Goal: Transaction & Acquisition: Purchase product/service

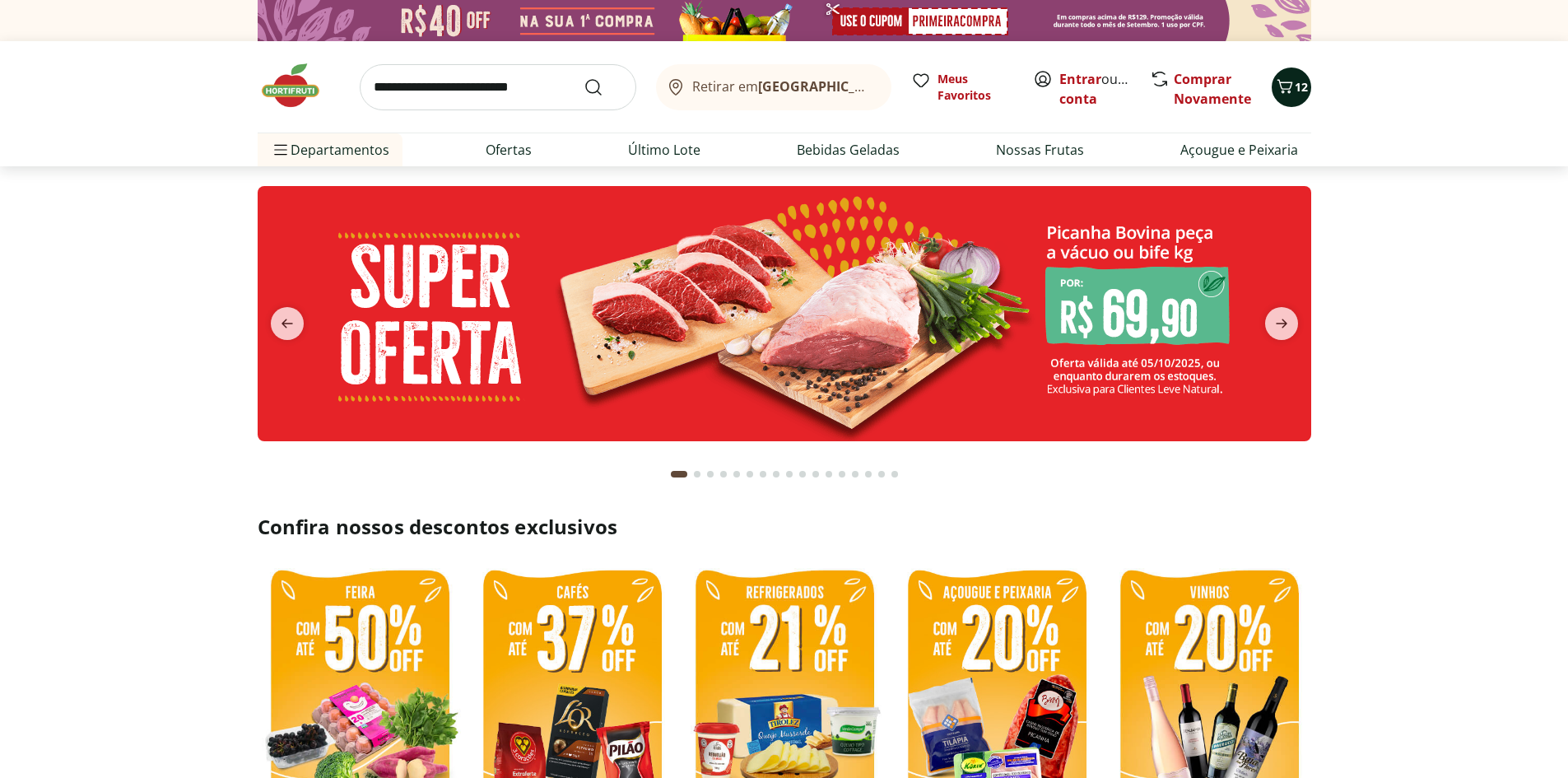
click at [1301, 97] on button "12" at bounding box center [1290, 87] width 39 height 39
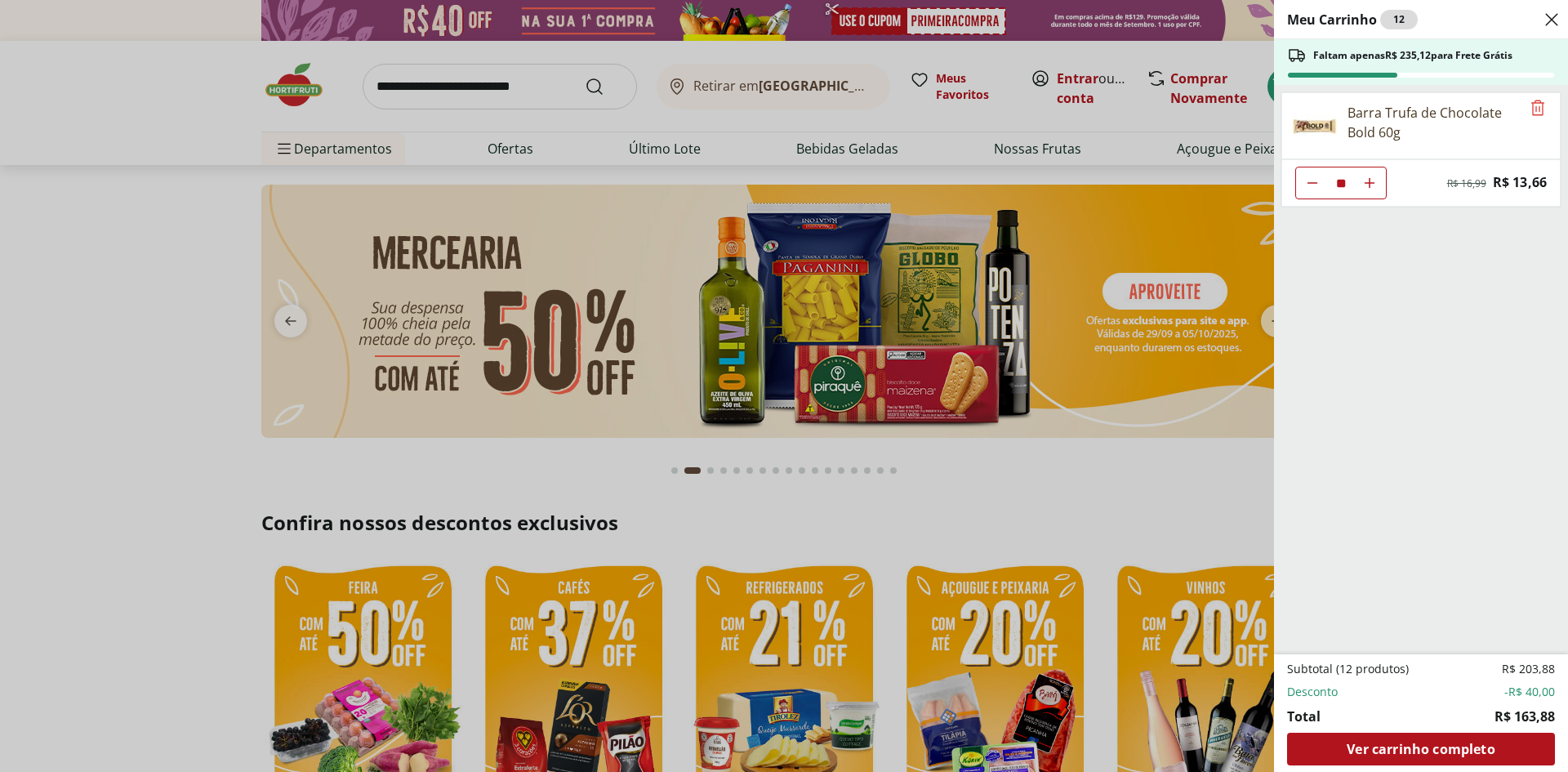
click at [1366, 116] on div "Barra Trufa de Chocolate Bold 60g" at bounding box center [1433, 122] width 173 height 39
click at [1042, 170] on div "Meu Carrinho 12 Faltam apenas R$ 235,12 para Frete Grátis Barra Trufa de Chocol…" at bounding box center [784, 386] width 1568 height 772
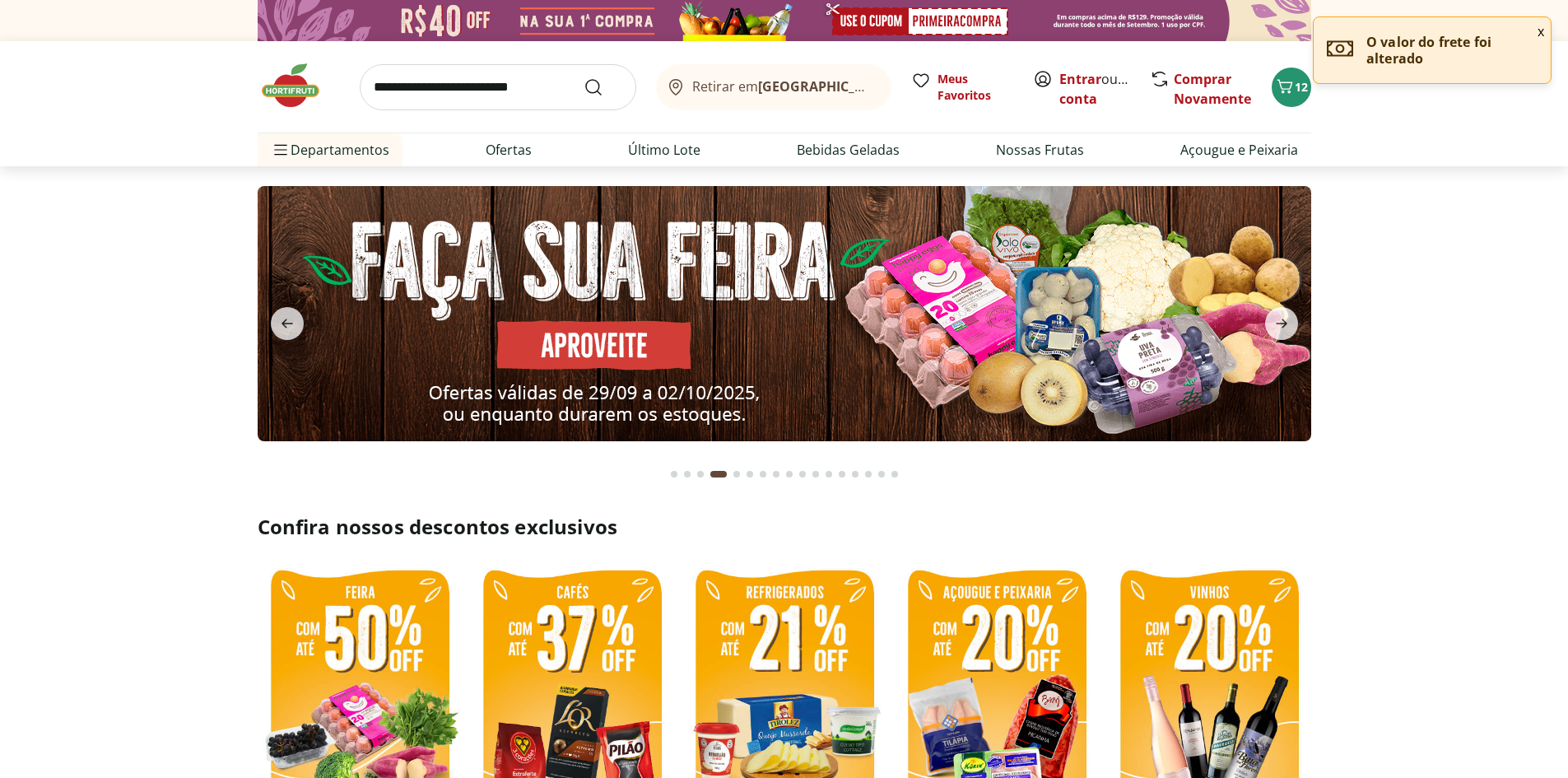
click at [1538, 32] on button "x" at bounding box center [1540, 31] width 20 height 28
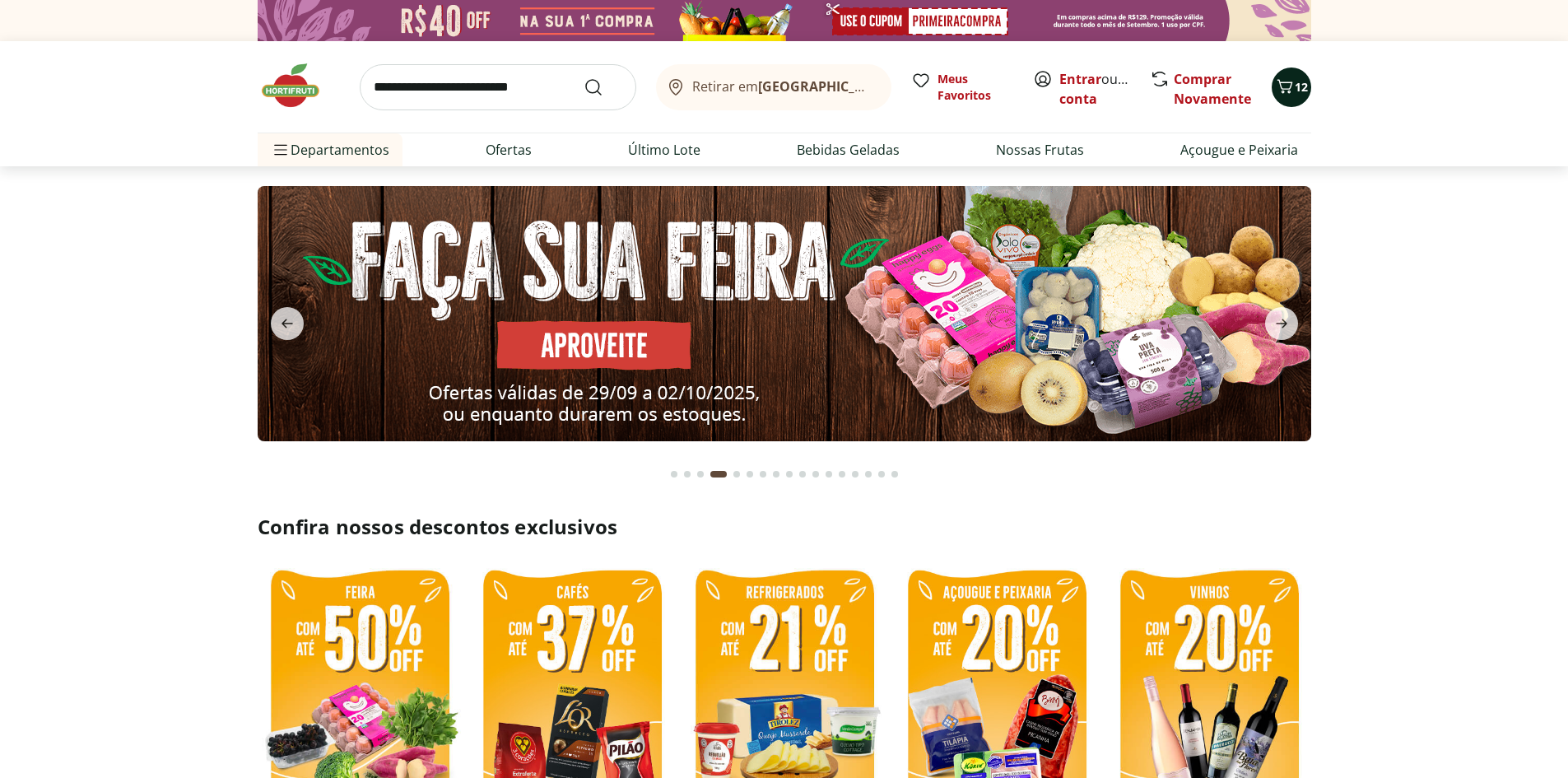
click at [1292, 85] on icon "Carrinho" at bounding box center [1284, 86] width 20 height 20
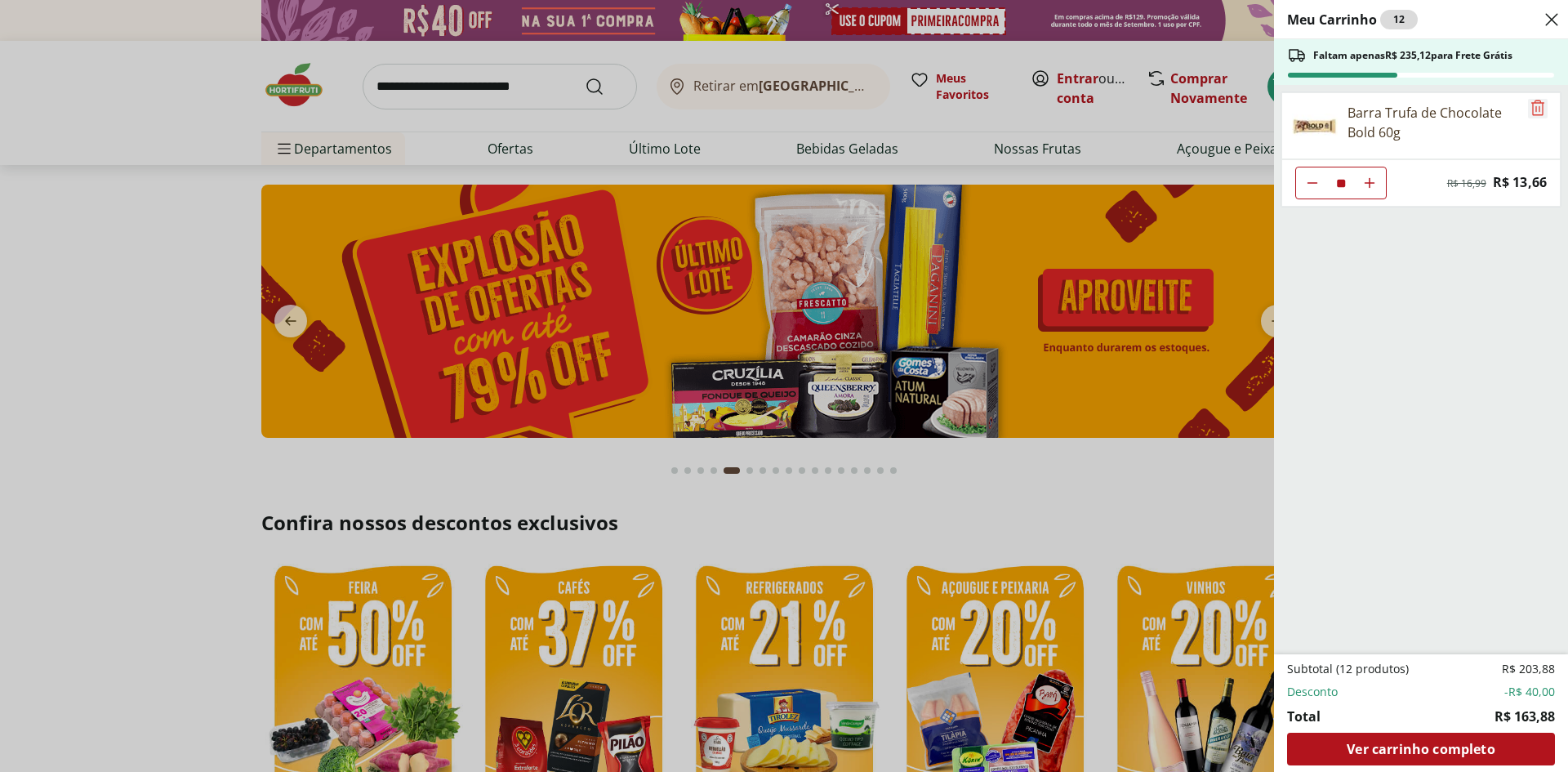
click at [1534, 109] on icon "Remove" at bounding box center [1537, 107] width 20 height 20
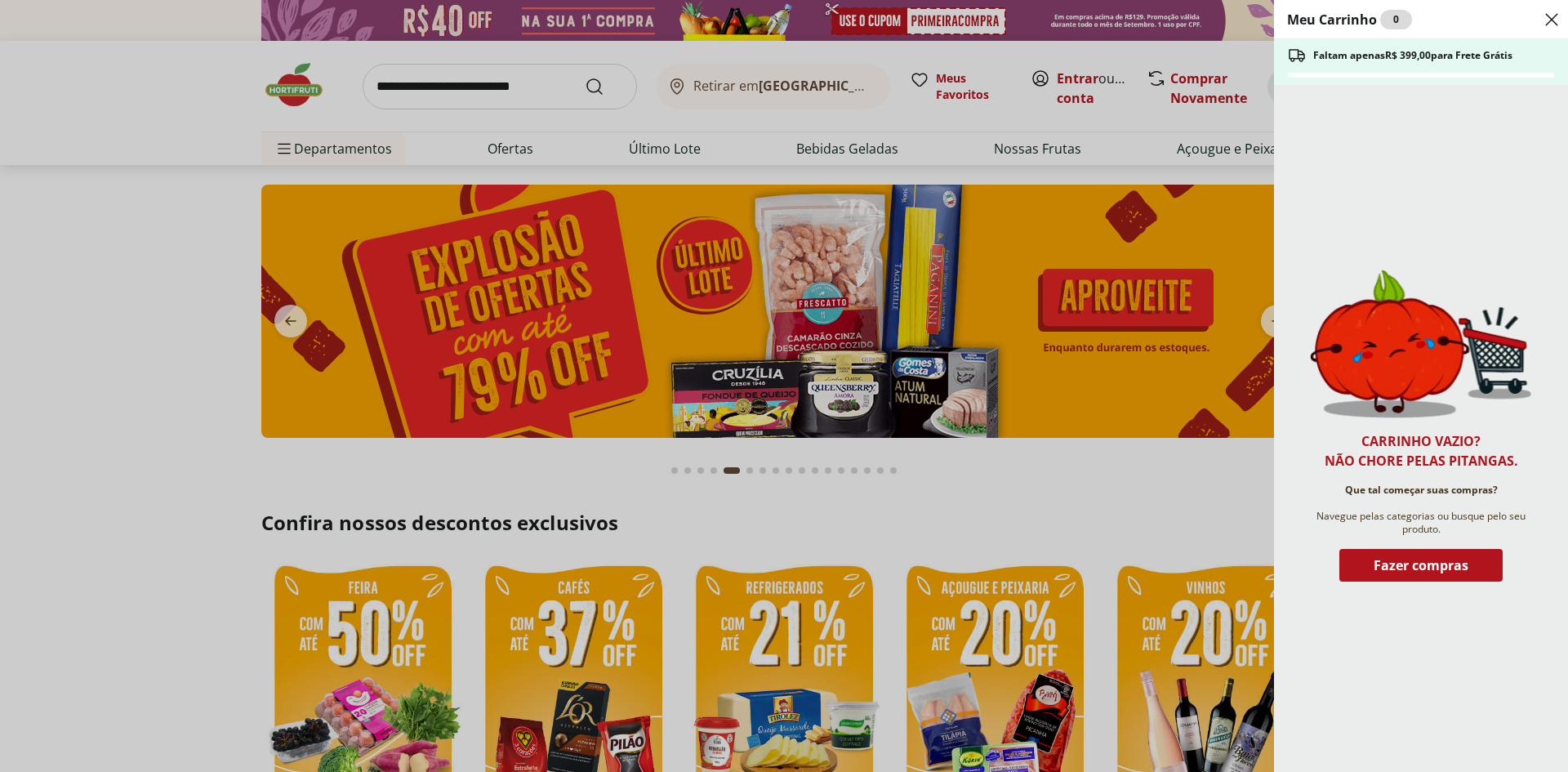
click at [86, 392] on div "Meu Carrinho 0 Faltam apenas R$ 399,00 para Frete Grátis Carrinho vazio? Não ch…" at bounding box center [784, 386] width 1568 height 772
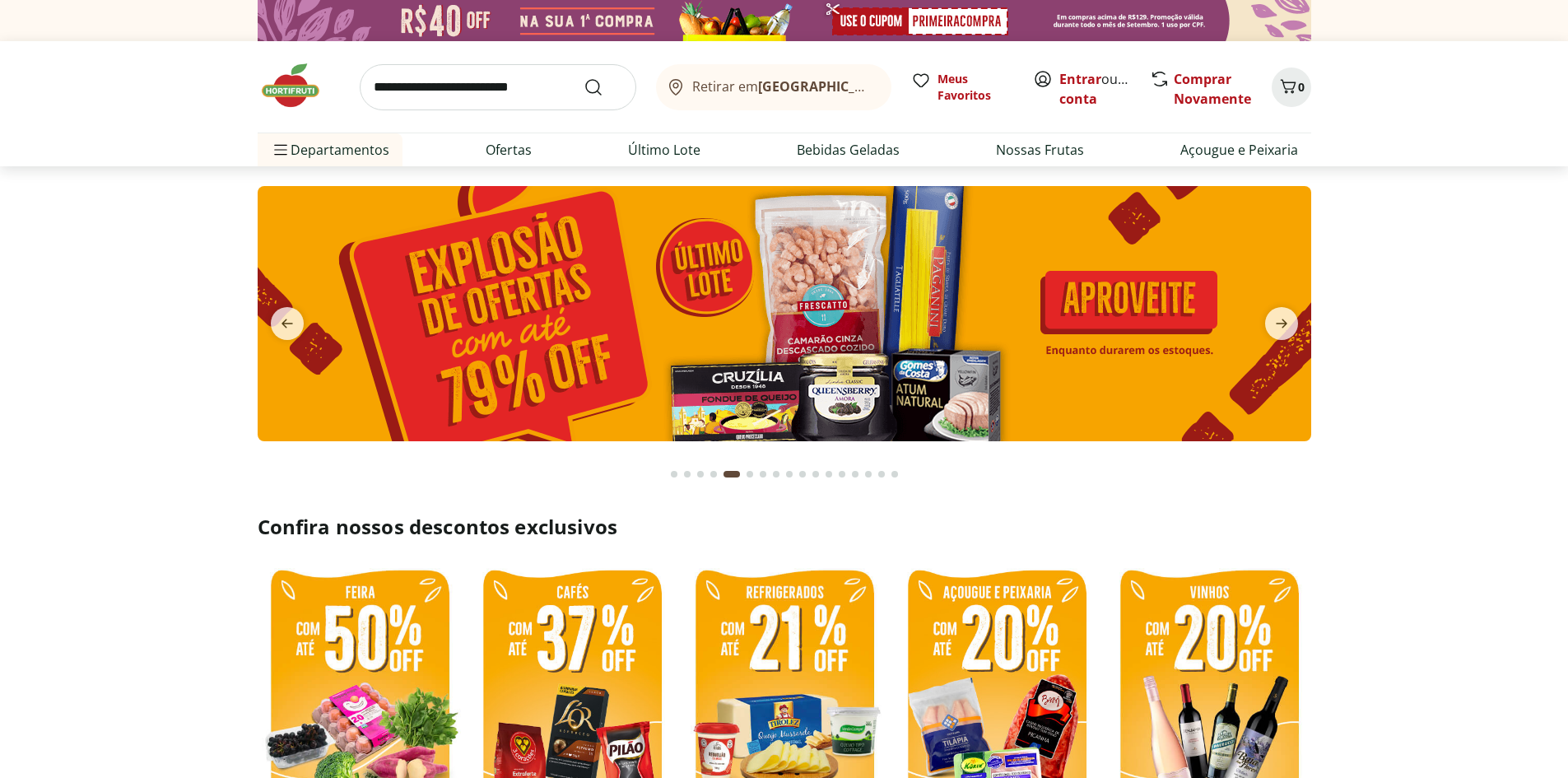
click at [578, 305] on img at bounding box center [784, 313] width 1053 height 255
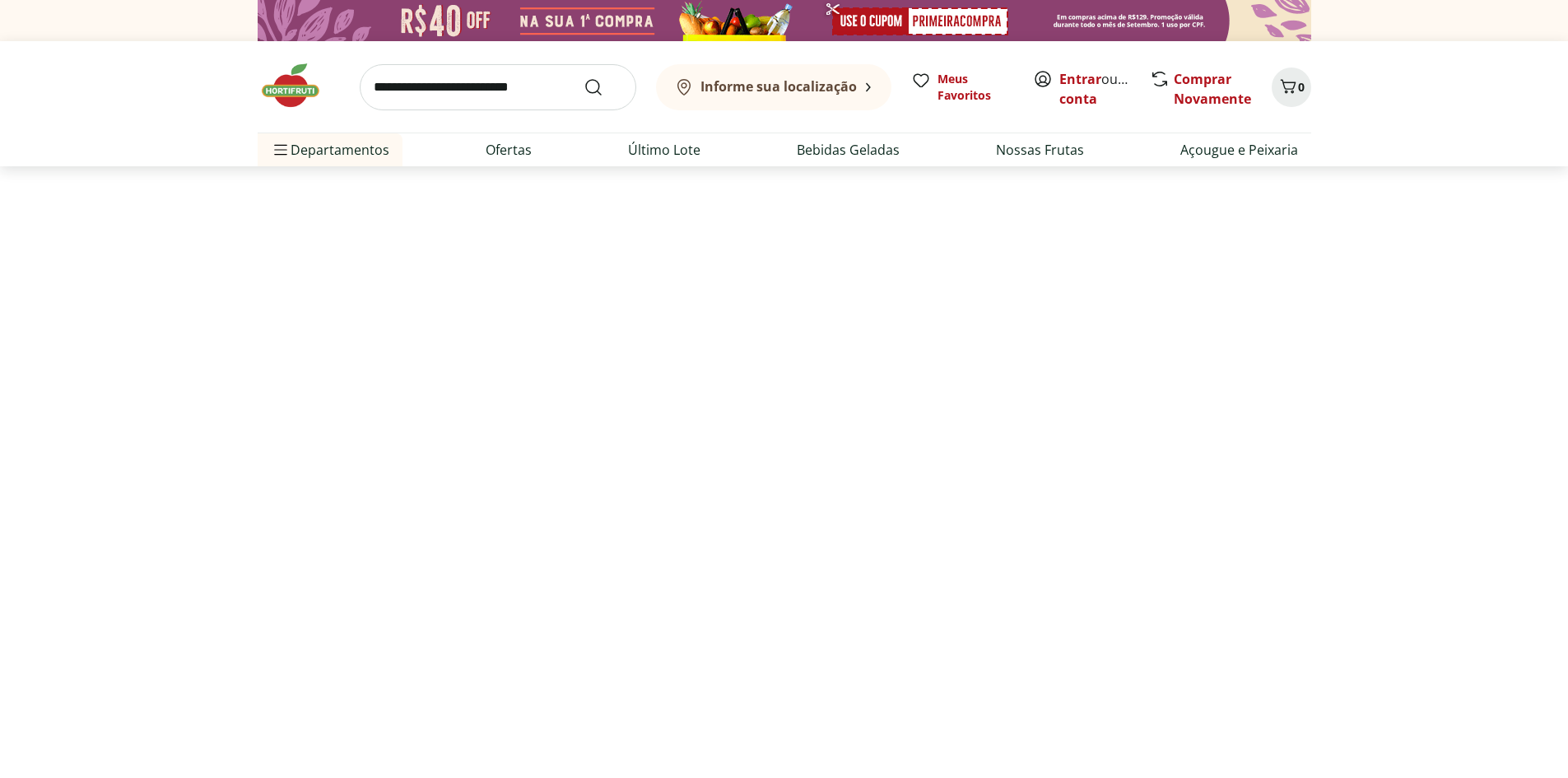
select select "**********"
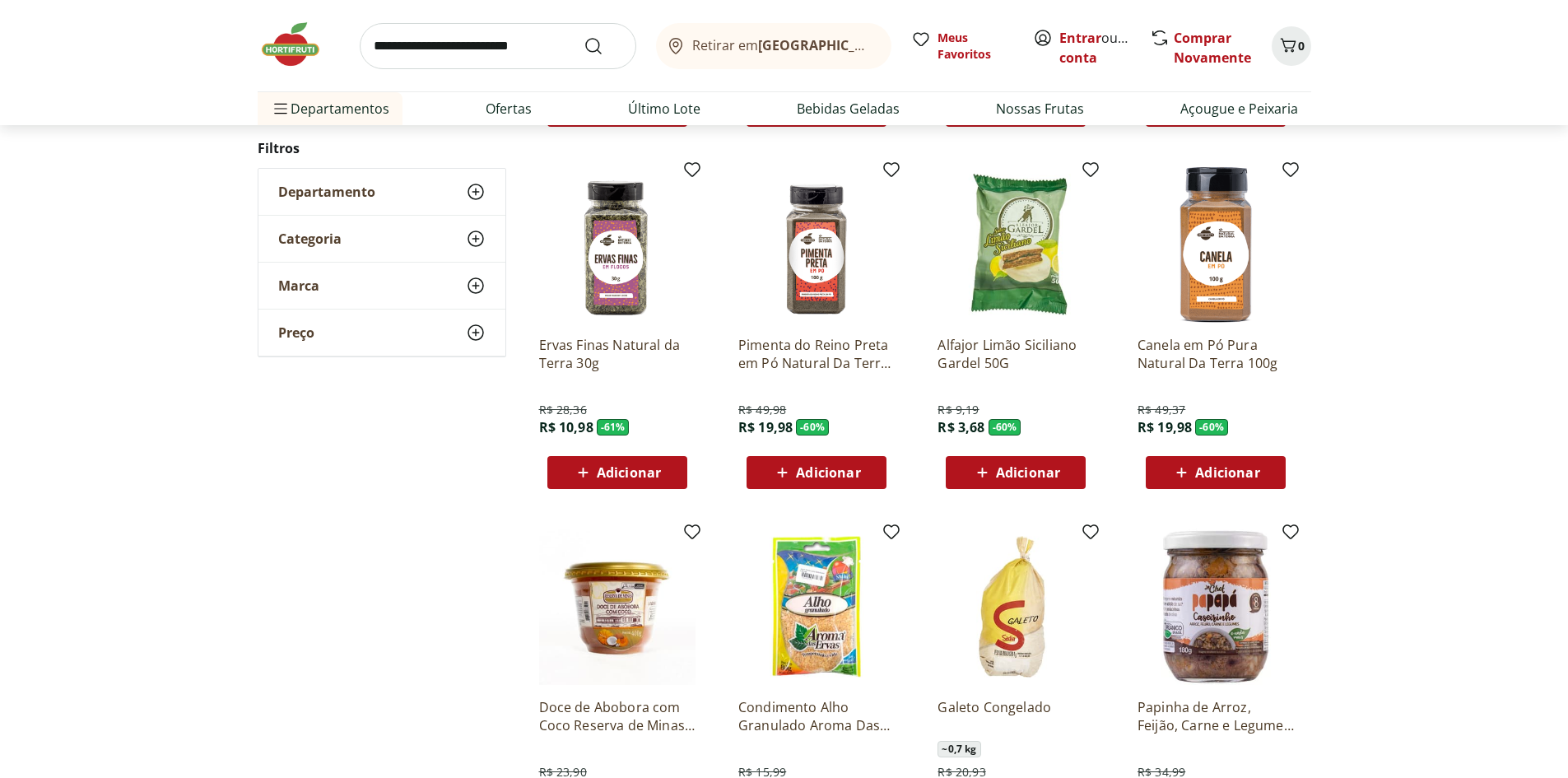
scroll to position [630, 0]
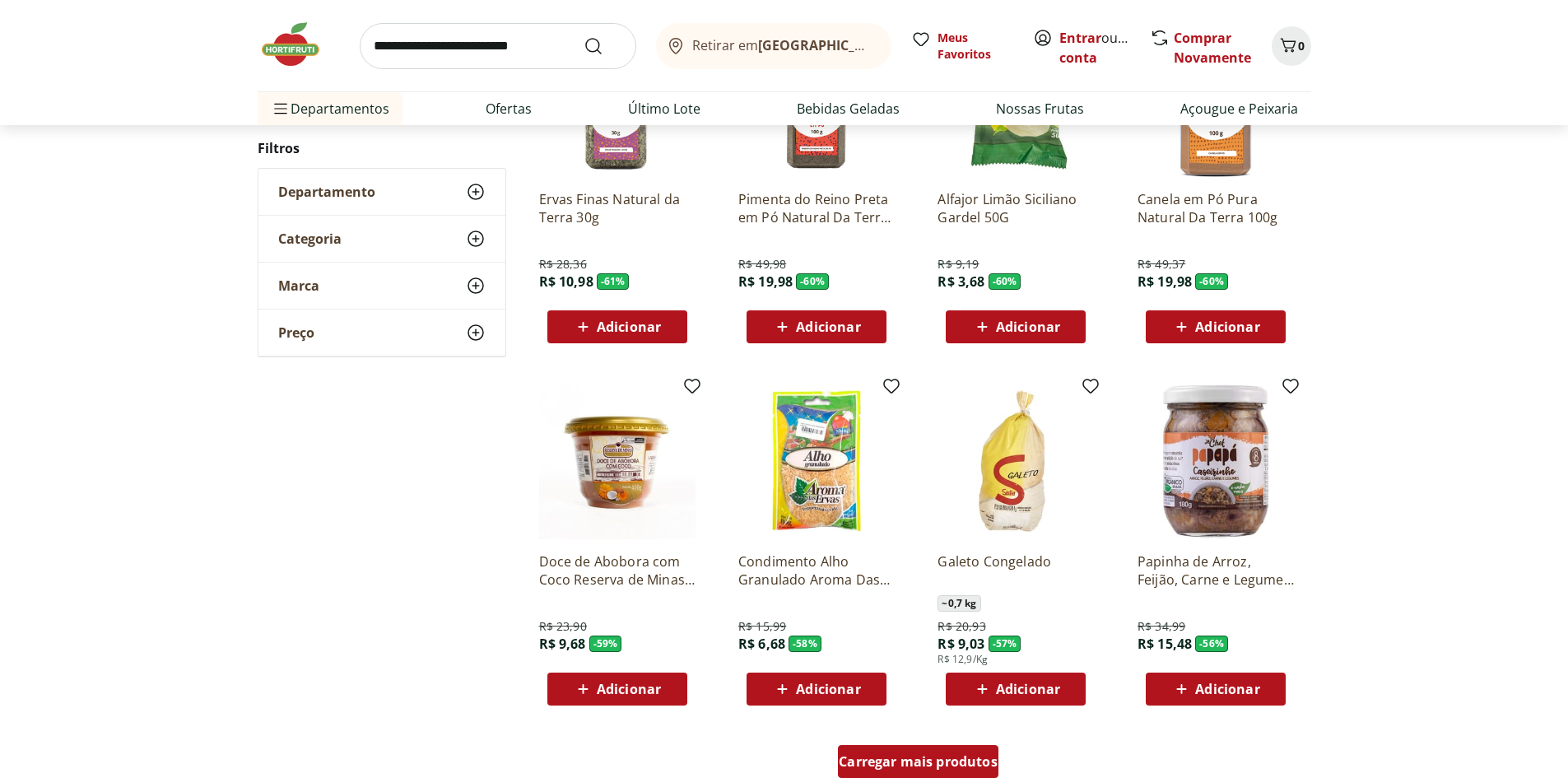
click at [884, 760] on span "Carregar mais produtos" at bounding box center [918, 761] width 159 height 13
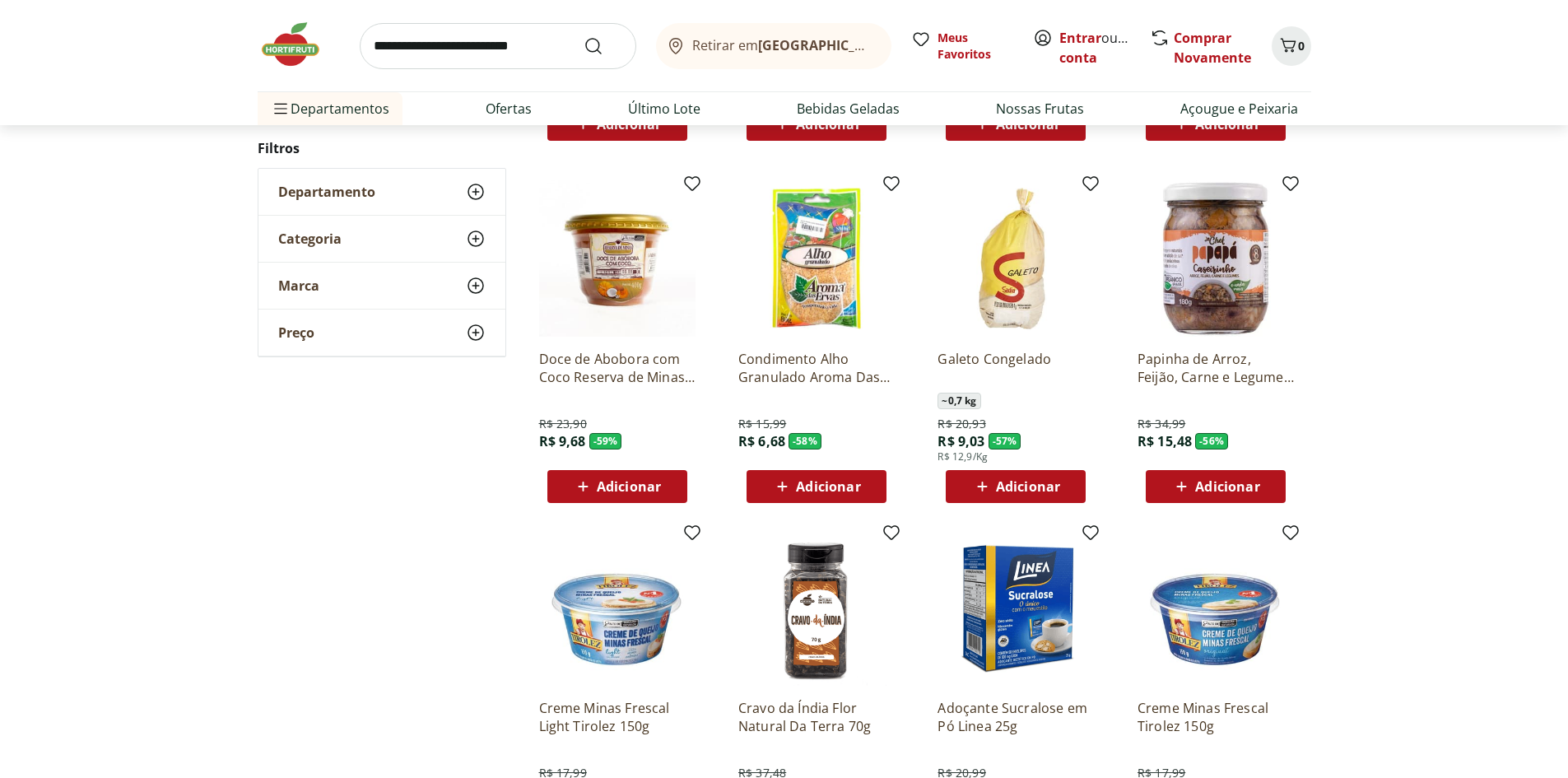
scroll to position [1050, 0]
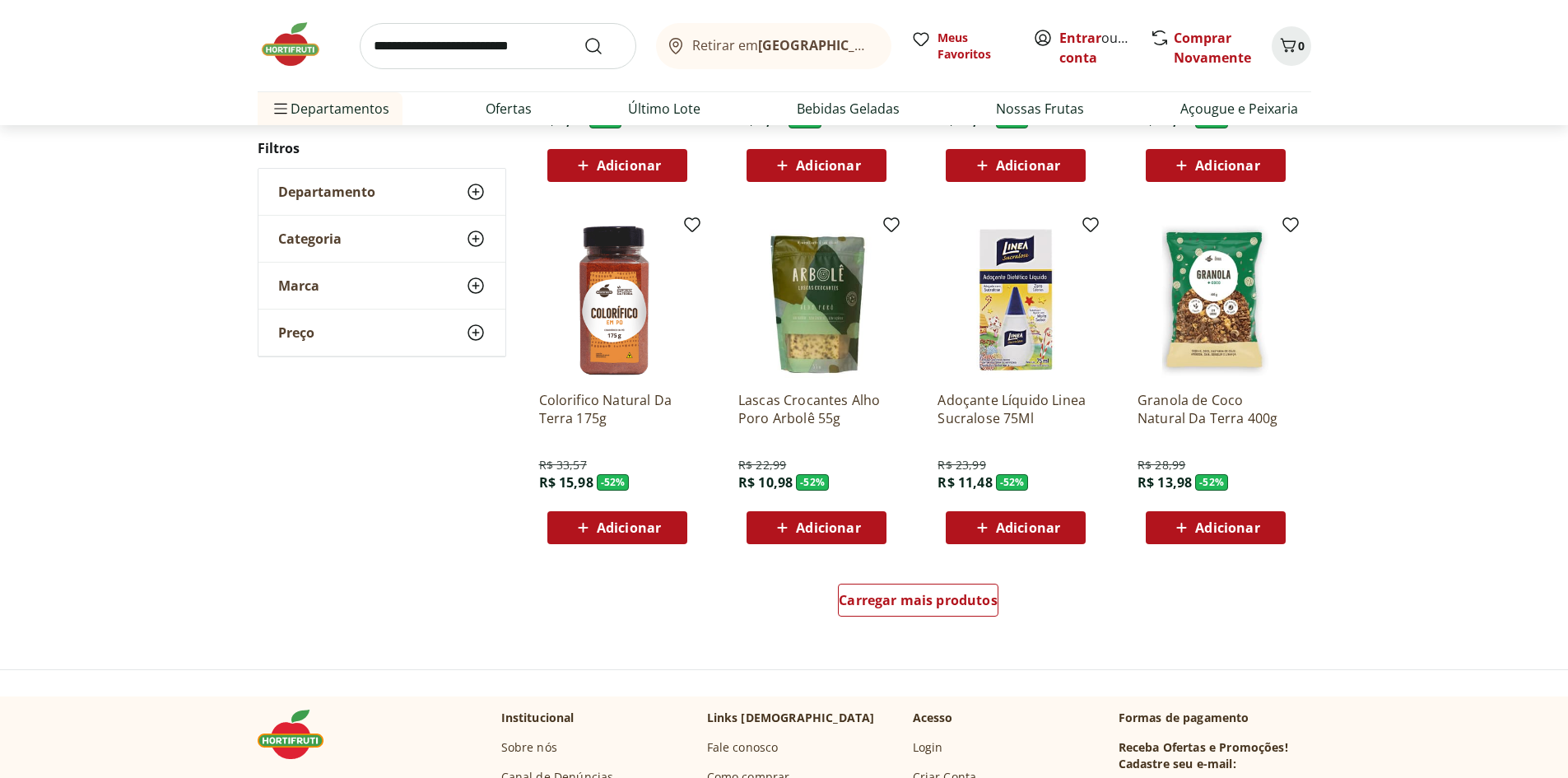
scroll to position [865, 0]
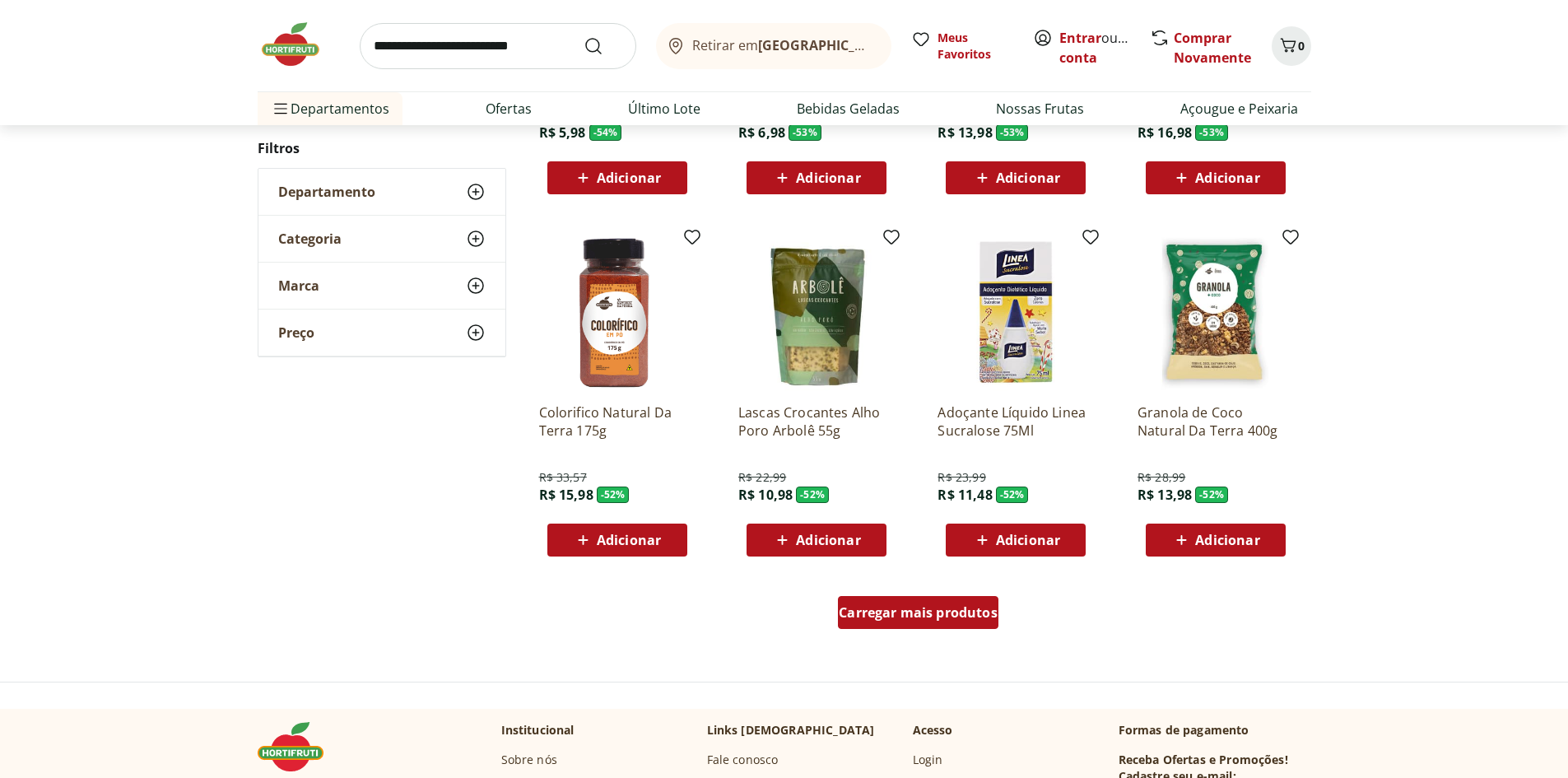
click at [914, 607] on span "Carregar mais produtos" at bounding box center [918, 612] width 159 height 13
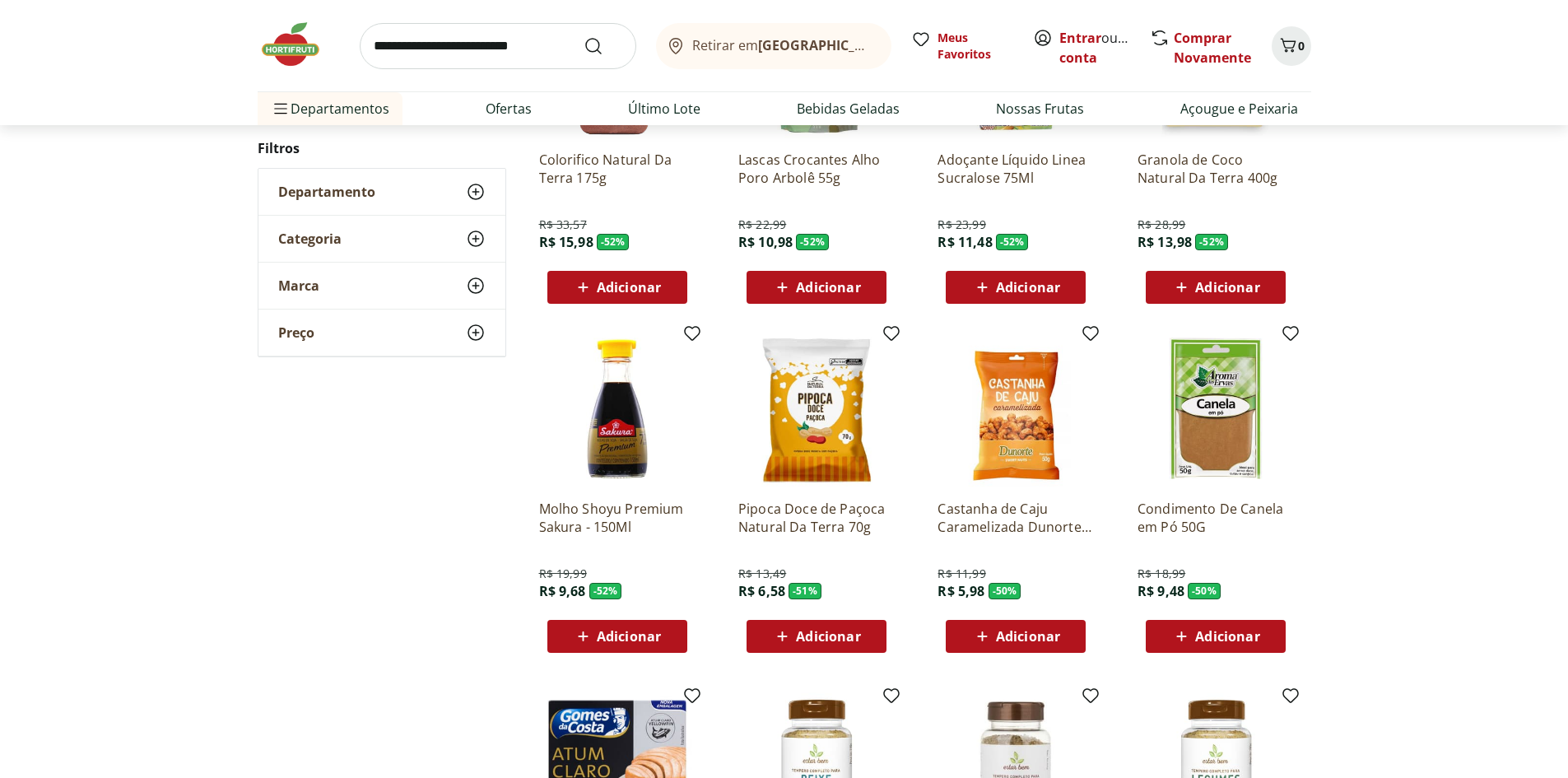
scroll to position [1135, 0]
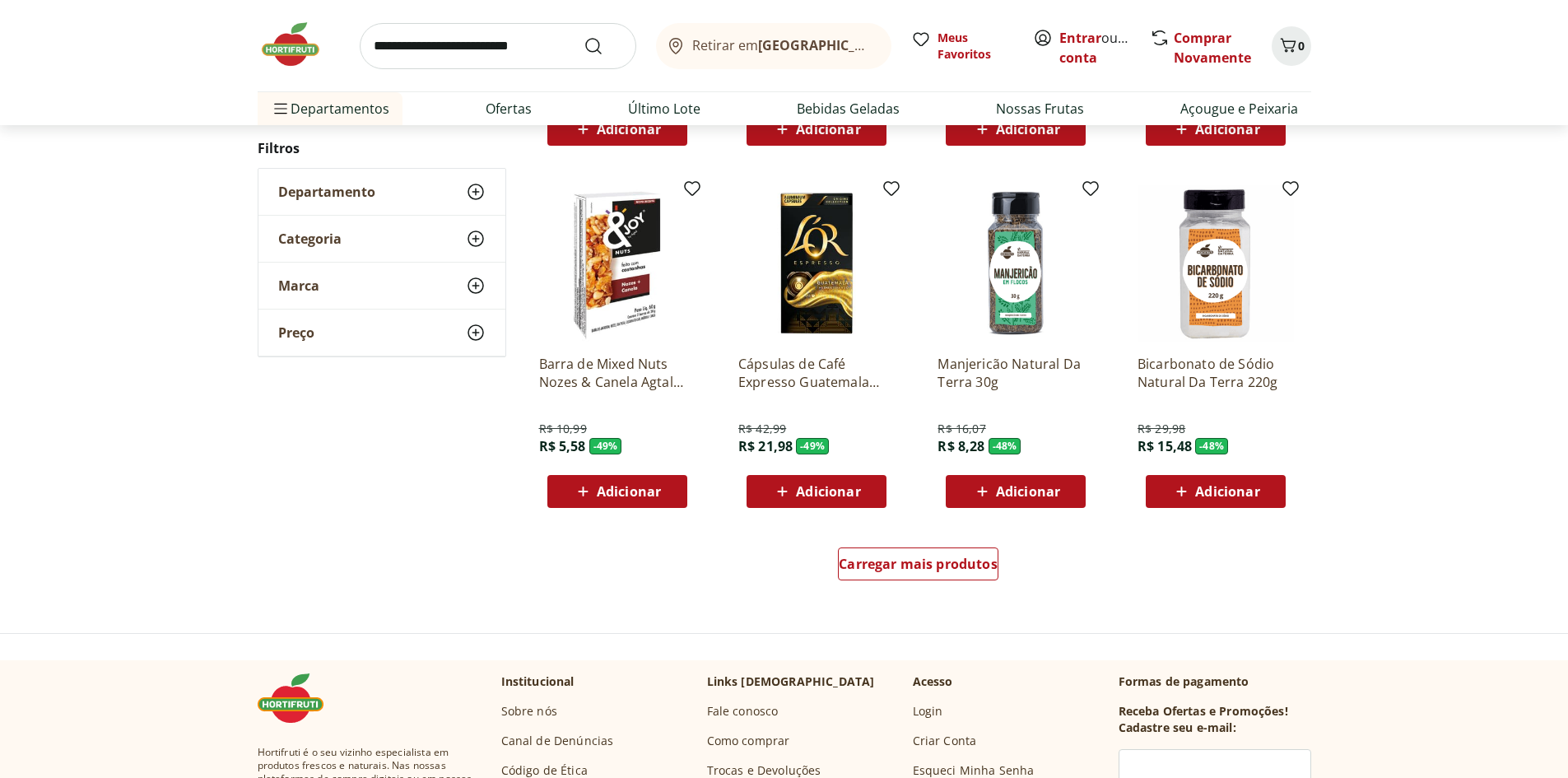
scroll to position [945, 0]
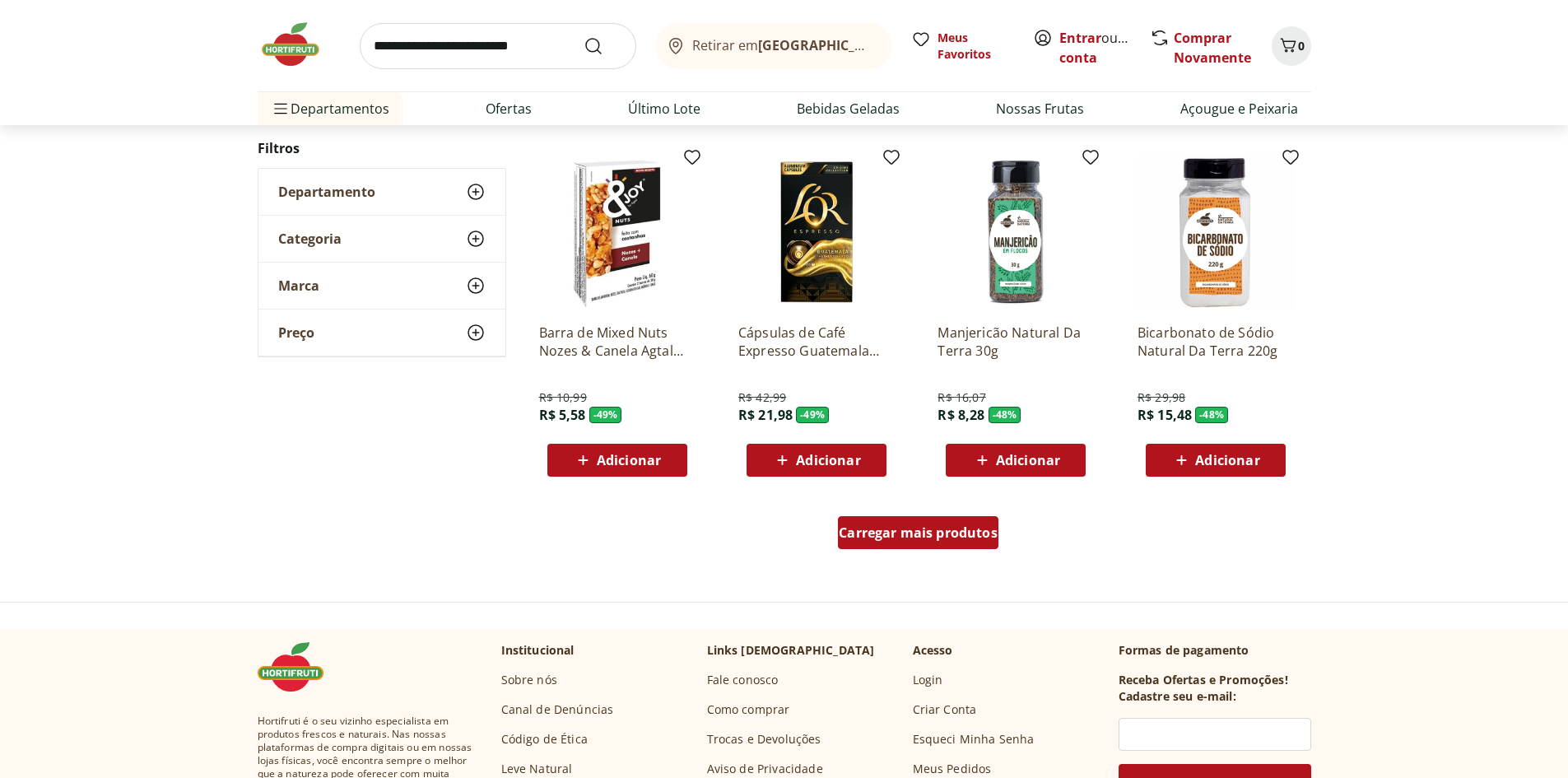
click at [934, 537] on span "Carregar mais produtos" at bounding box center [918, 532] width 159 height 13
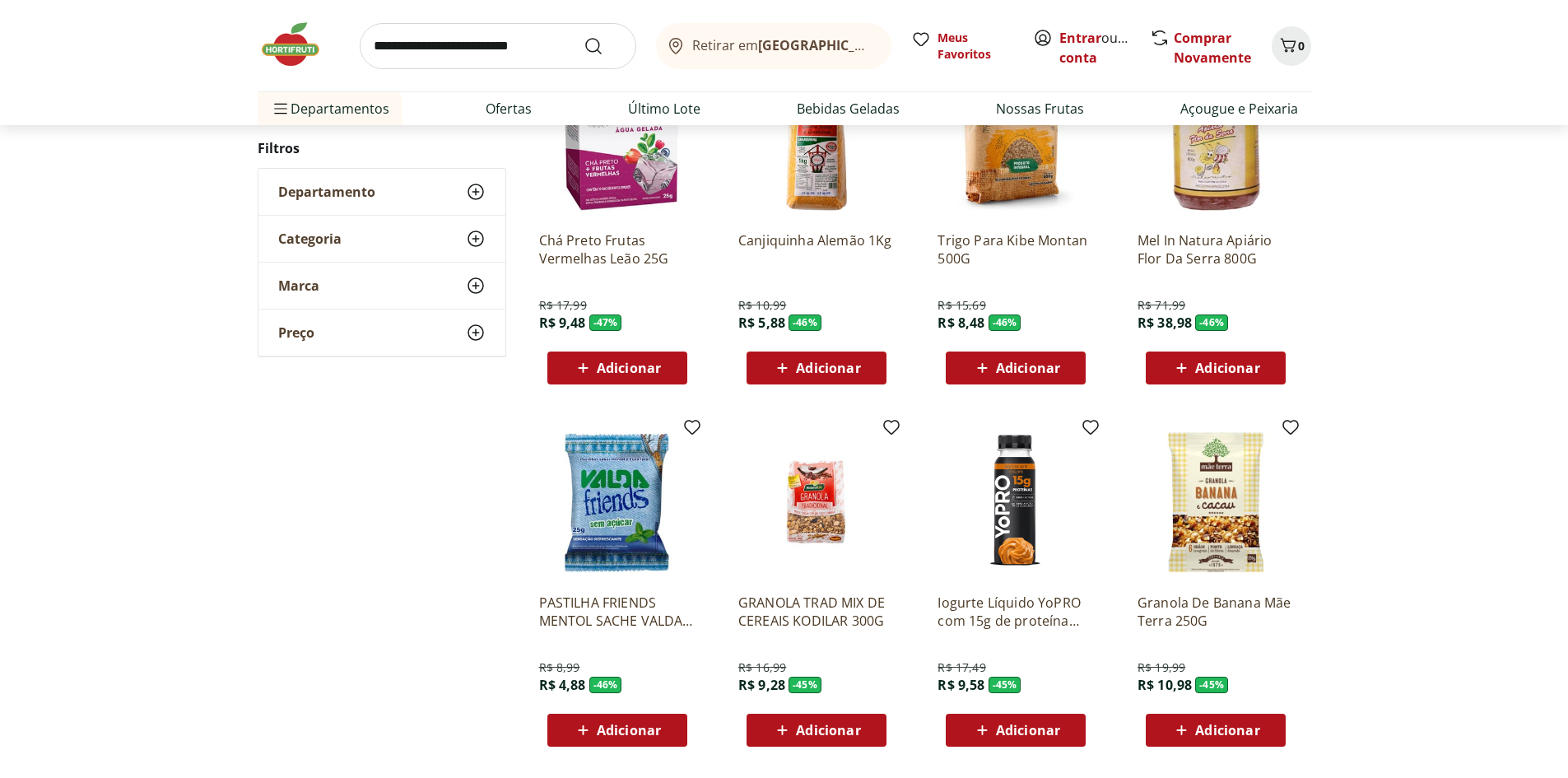
scroll to position [754, 0]
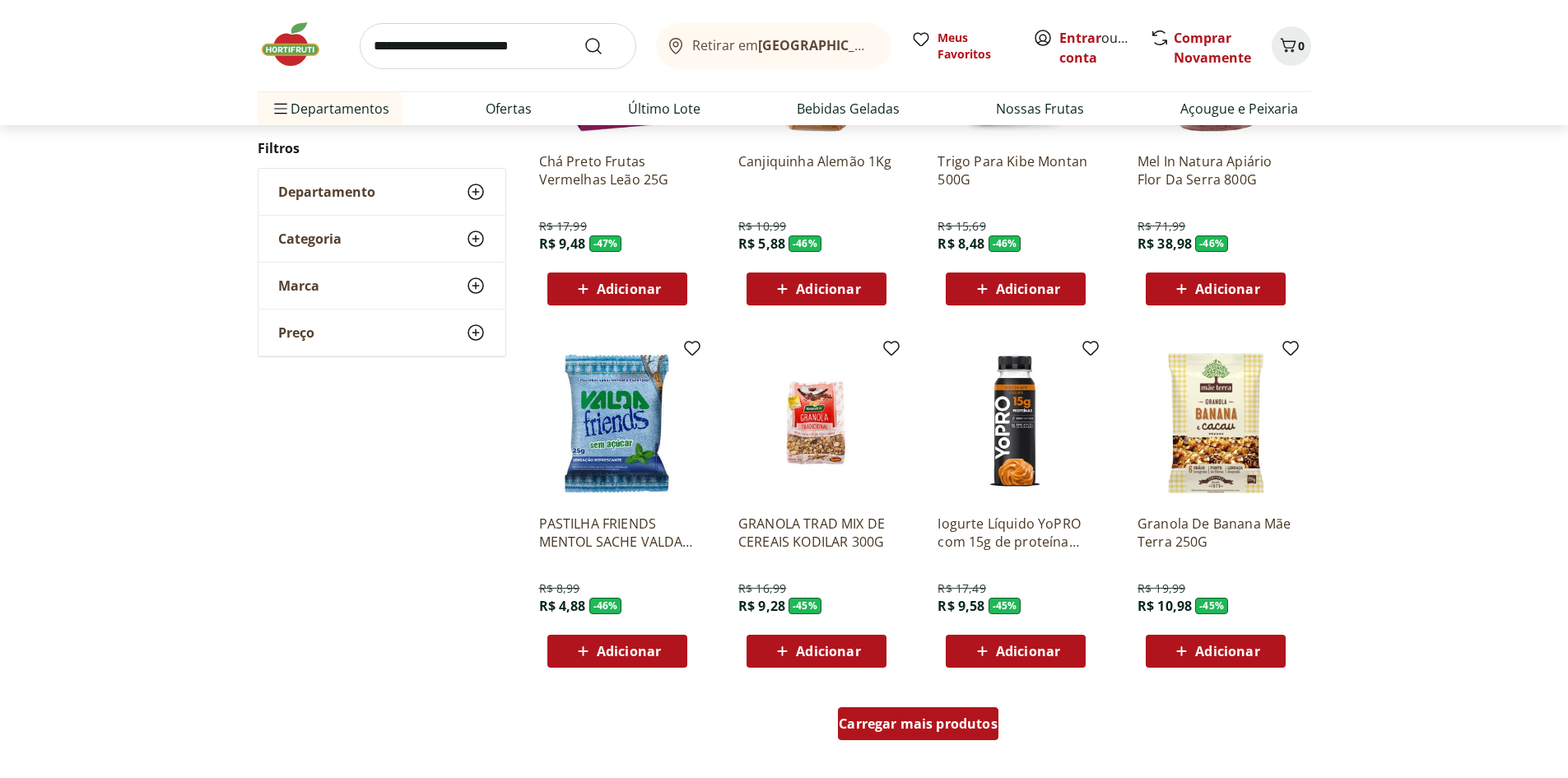
click at [892, 724] on span "Carregar mais produtos" at bounding box center [918, 723] width 159 height 13
